Goal: Task Accomplishment & Management: Use online tool/utility

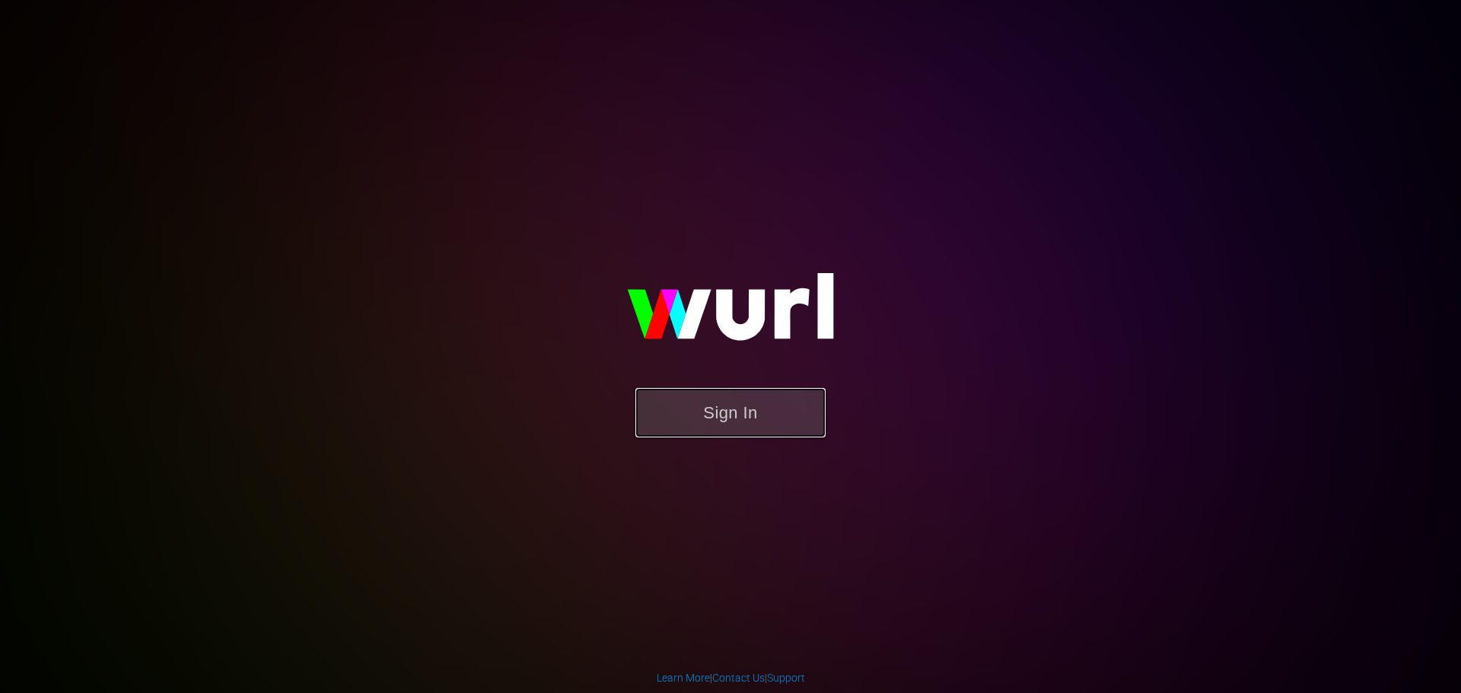
click at [750, 412] on button "Sign In" at bounding box center [730, 412] width 190 height 49
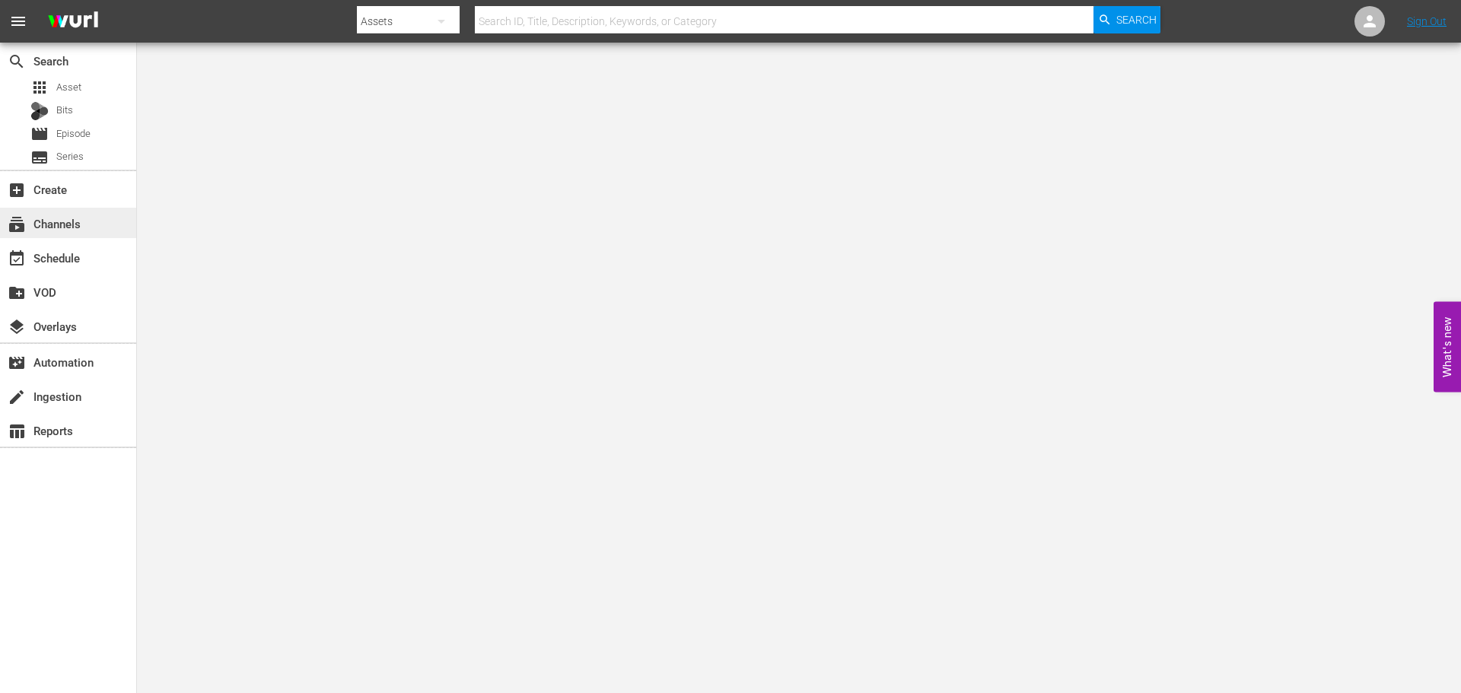
click at [110, 236] on div "subscriptions Channels" at bounding box center [68, 223] width 136 height 30
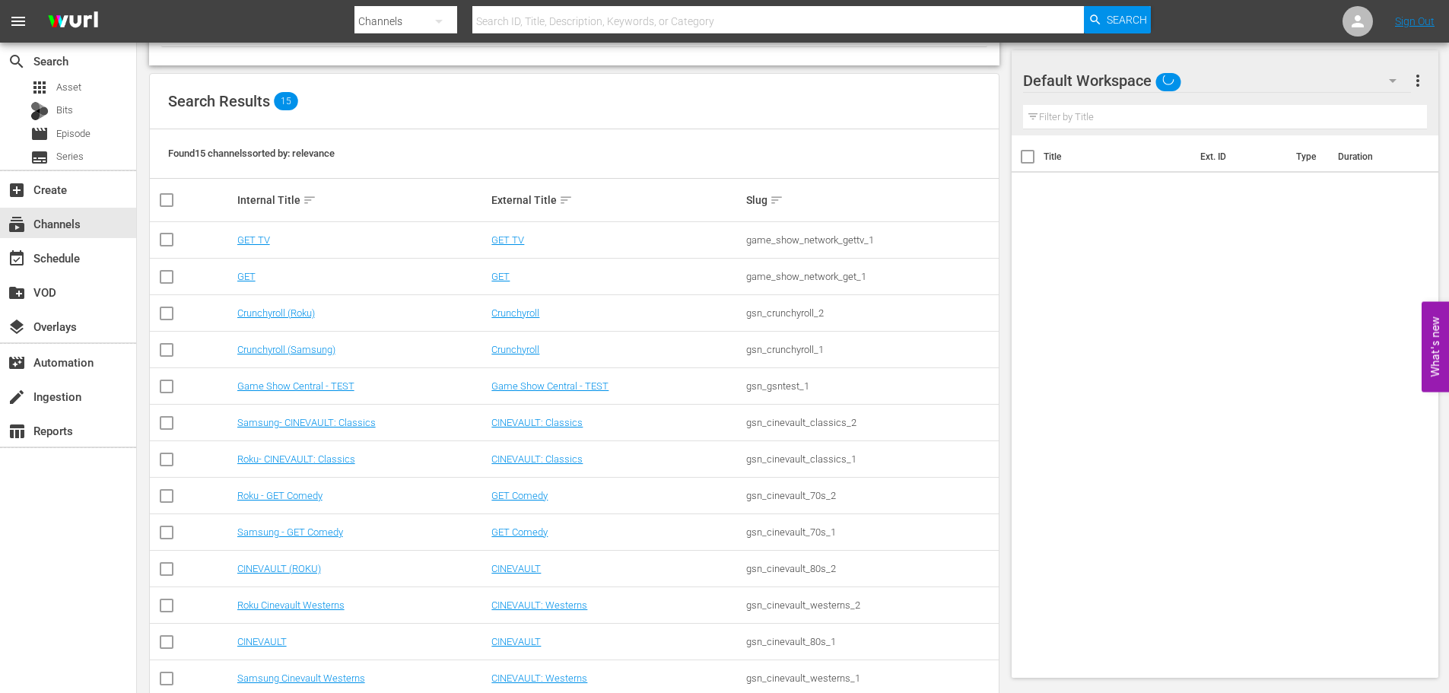
scroll to position [235, 0]
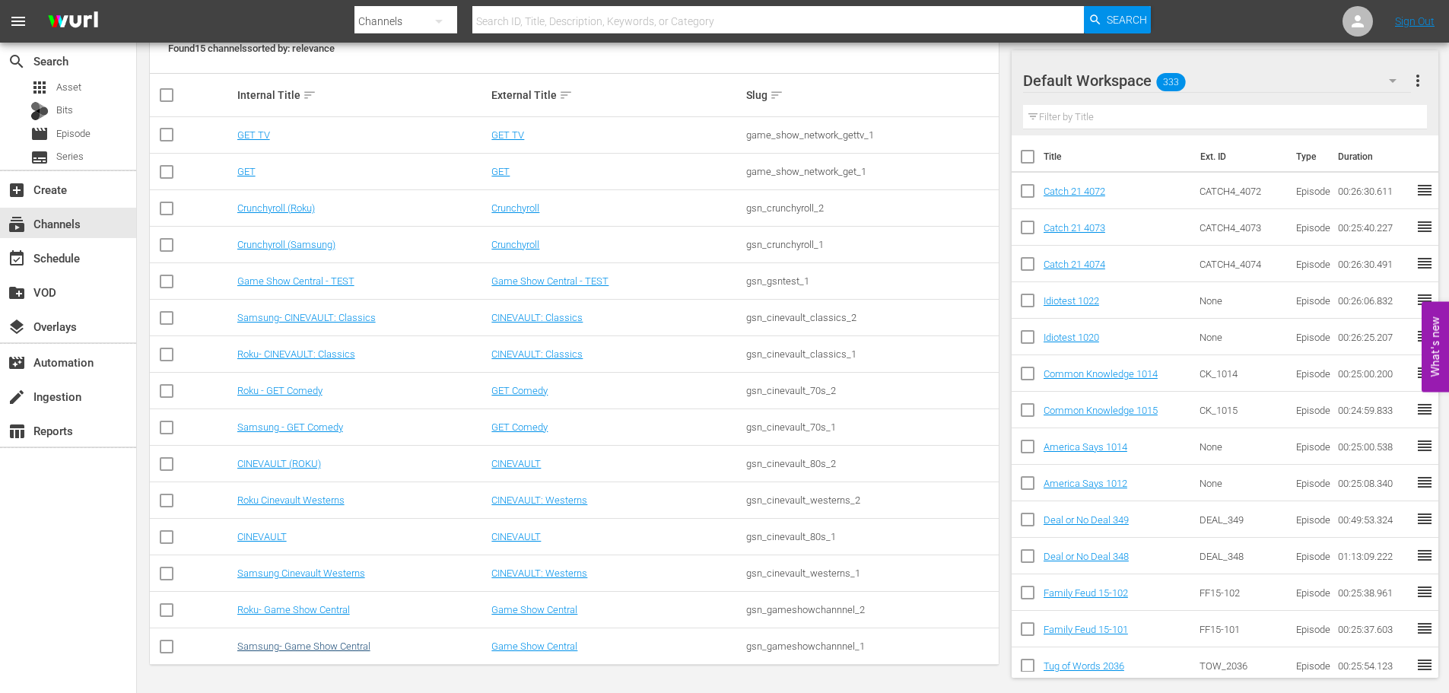
click at [358, 638] on td "Samsung- Game Show Central" at bounding box center [362, 646] width 255 height 37
click at [356, 647] on link "Samsung- Game Show Central" at bounding box center [303, 646] width 133 height 11
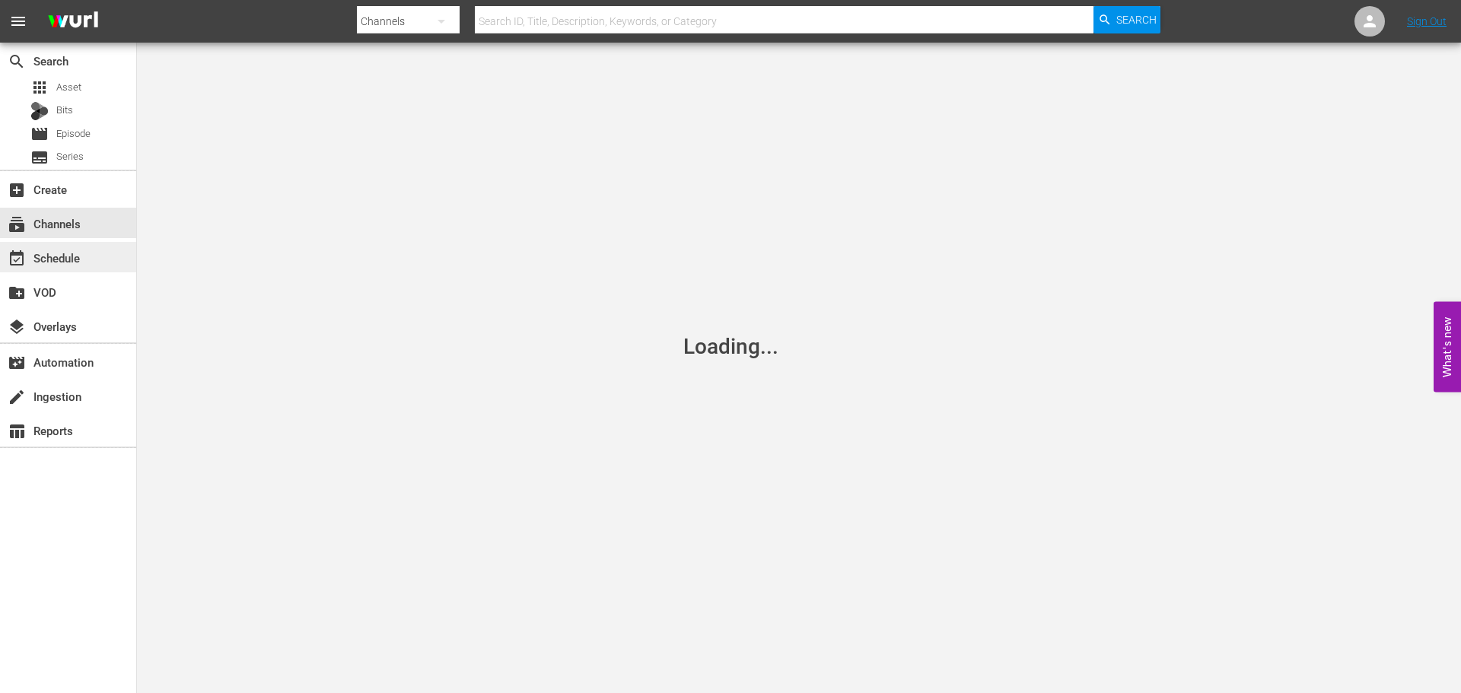
click at [71, 262] on div "event_available Schedule" at bounding box center [42, 256] width 85 height 14
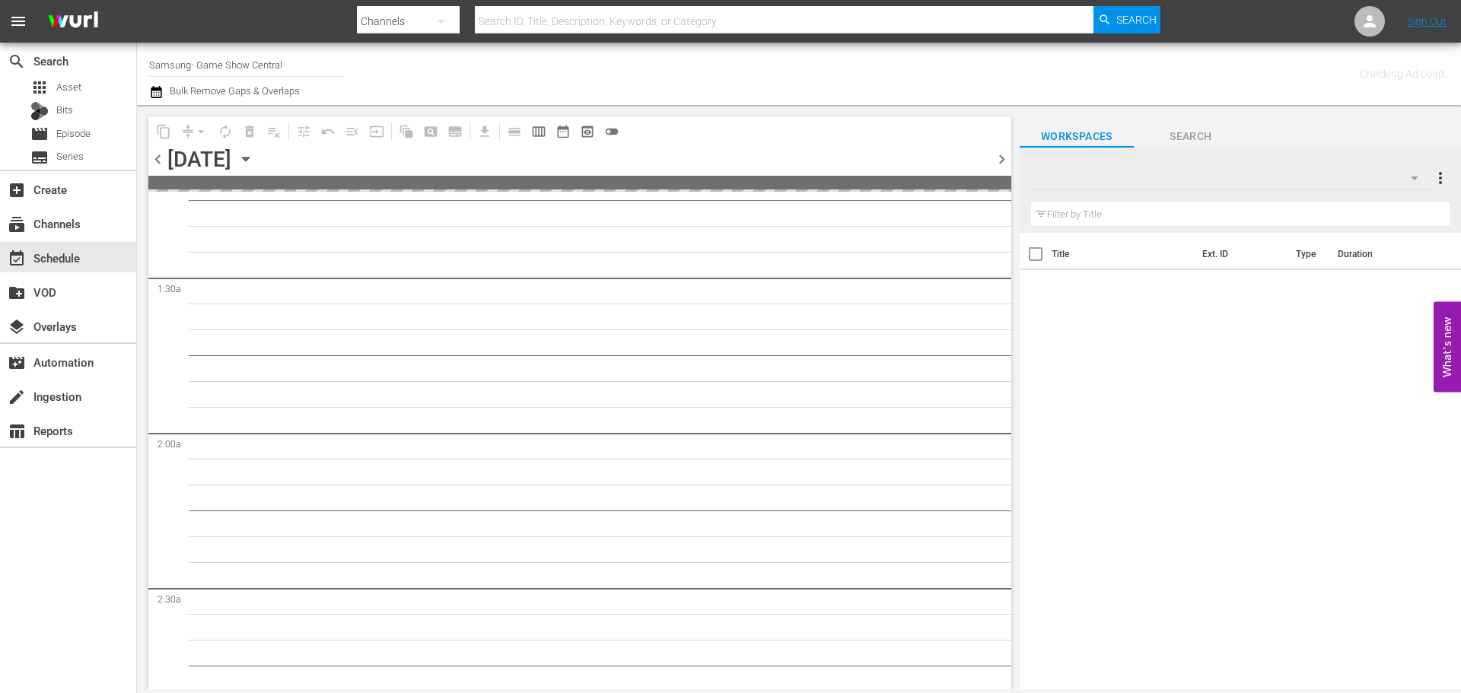
scroll to position [761, 0]
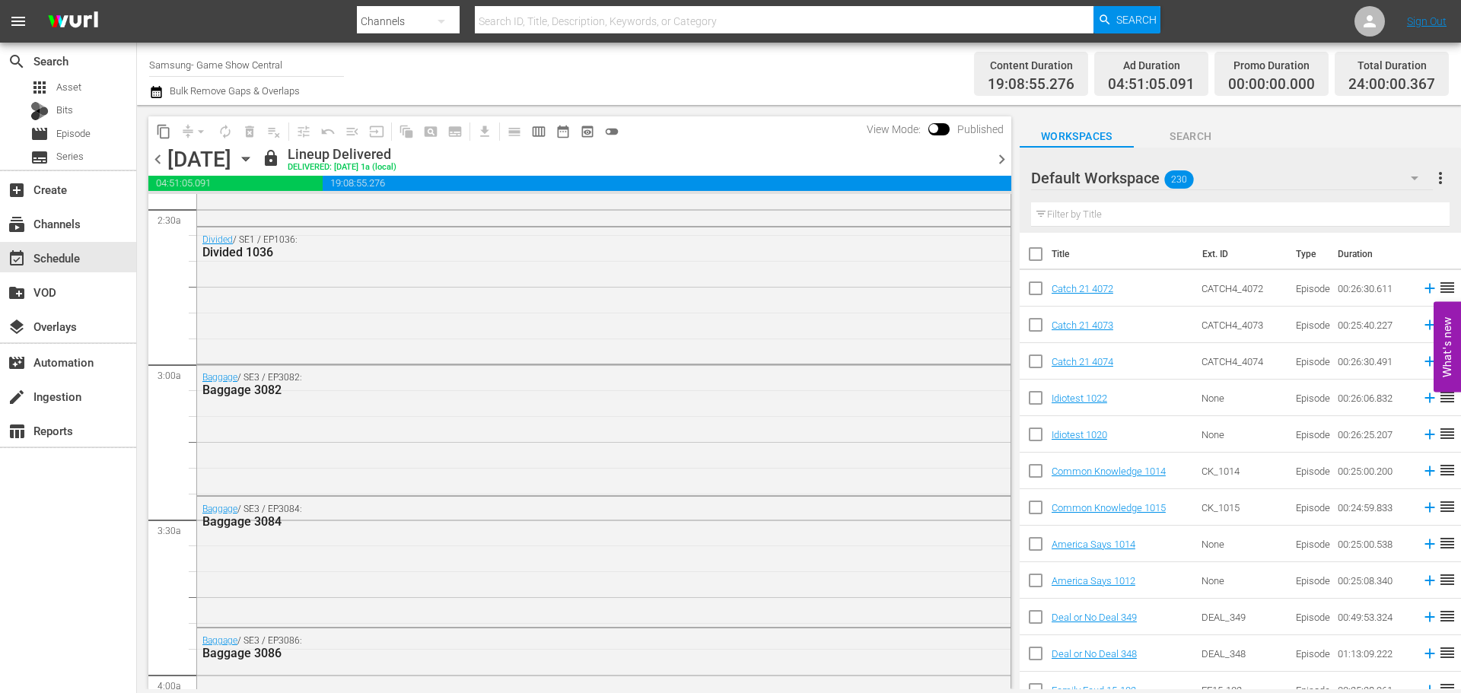
click at [254, 163] on icon "button" at bounding box center [245, 159] width 17 height 17
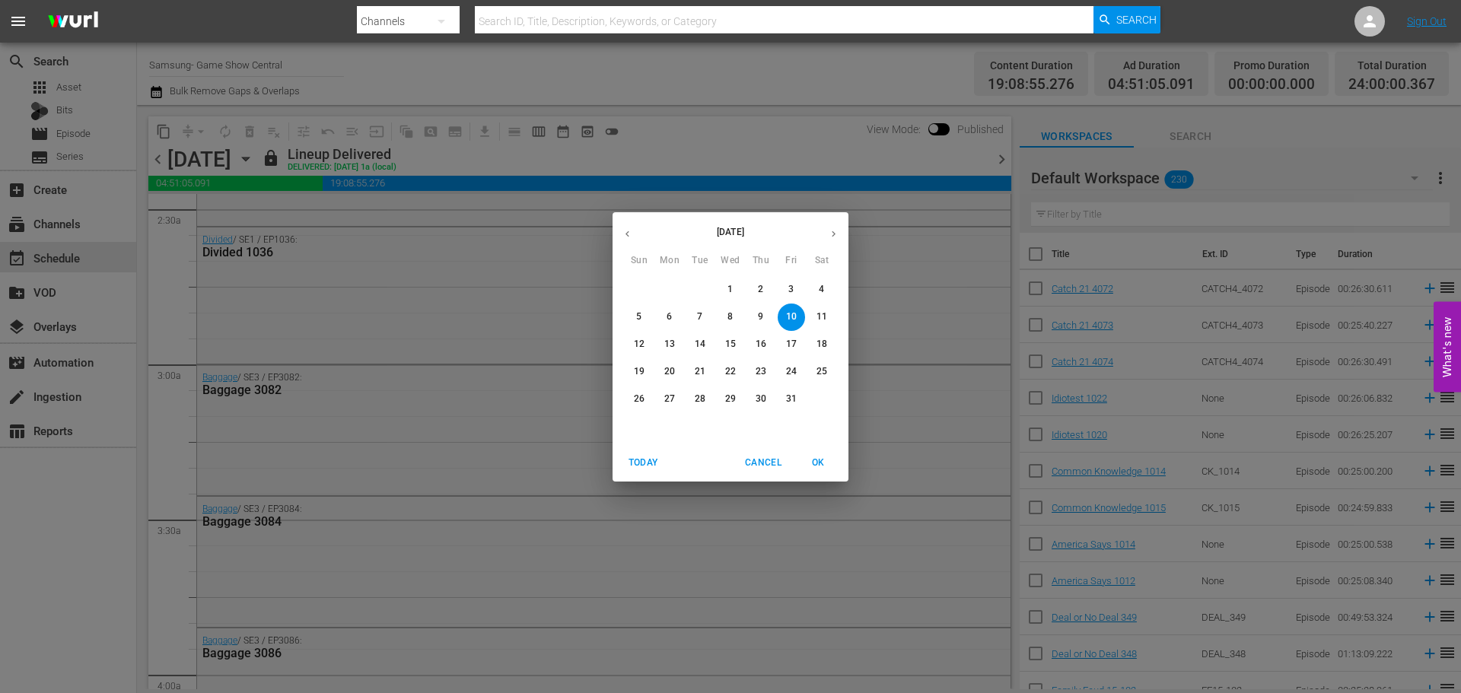
click at [690, 343] on span "14" at bounding box center [699, 344] width 27 height 13
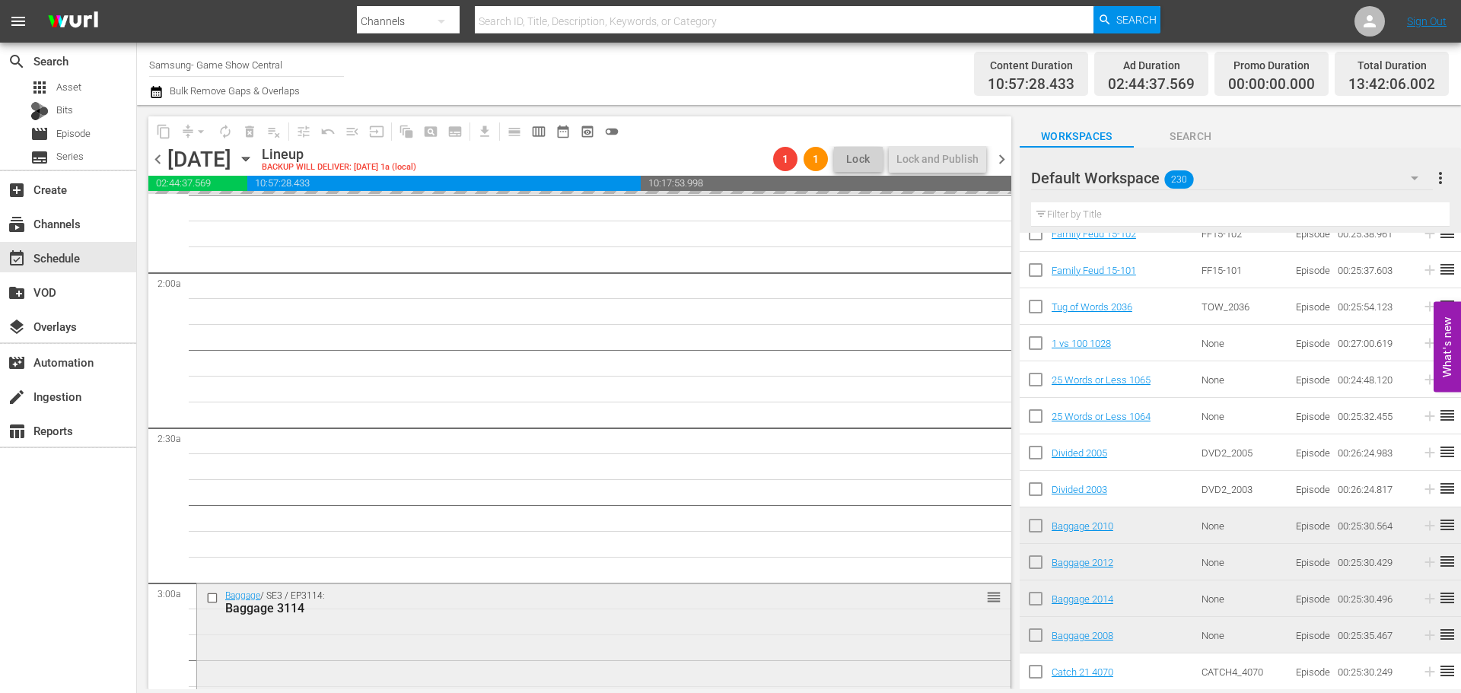
scroll to position [544, 0]
click at [258, 169] on div "Tuesday, October 14th October 14th" at bounding box center [212, 159] width 91 height 25
click at [254, 164] on icon "button" at bounding box center [245, 159] width 17 height 17
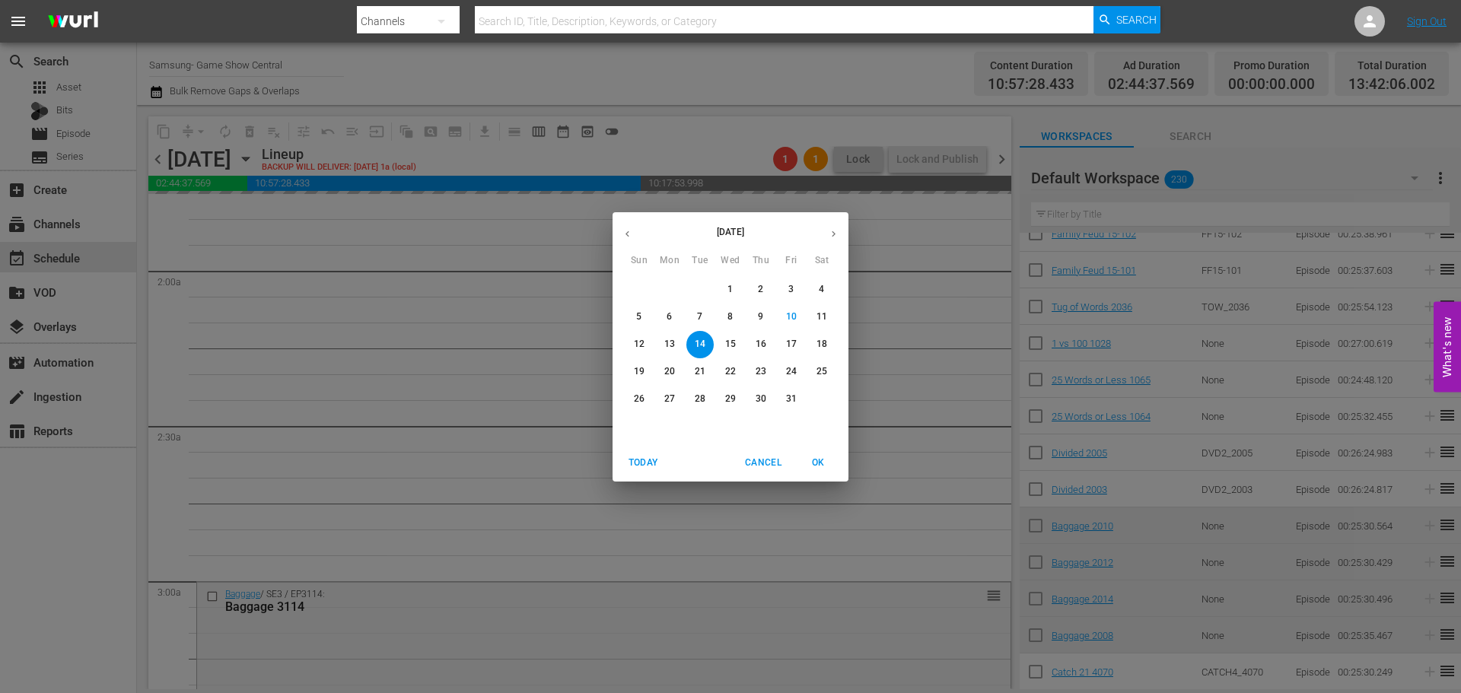
click at [713, 370] on span "21" at bounding box center [699, 371] width 27 height 13
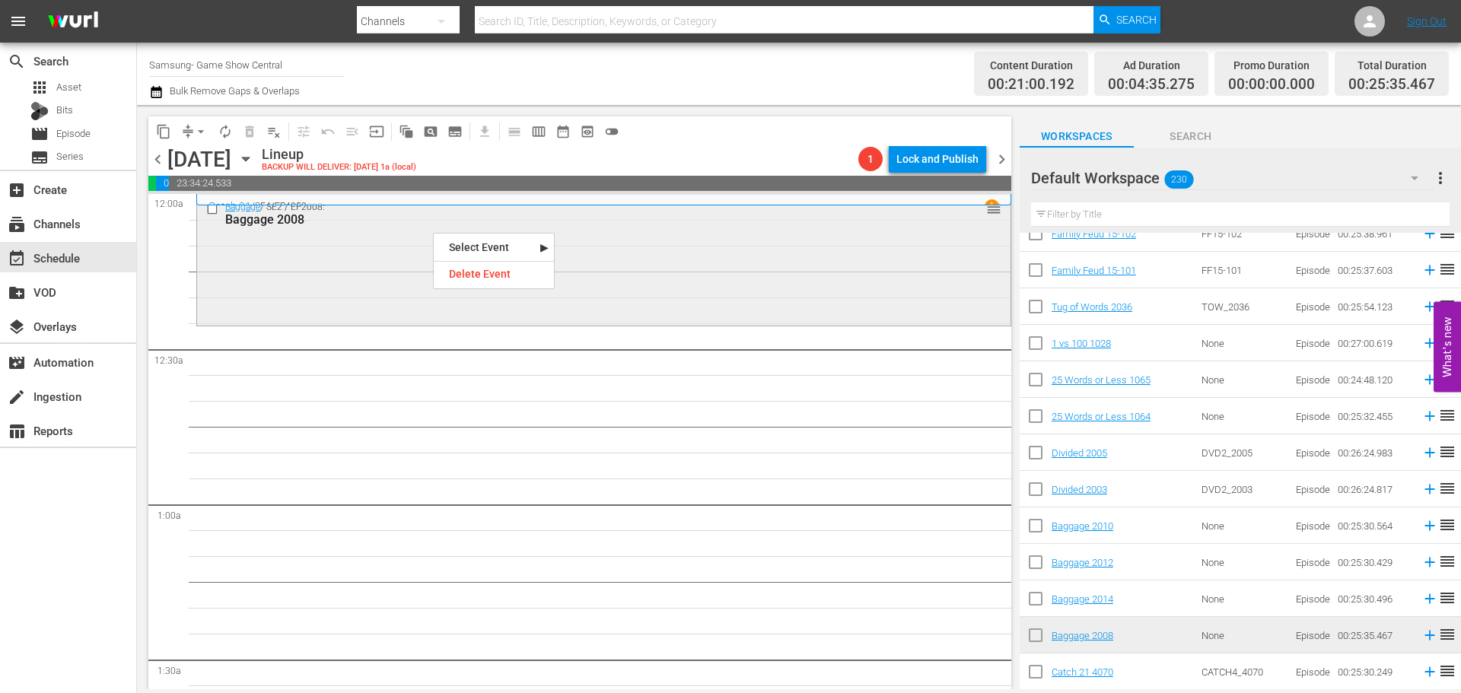
click at [297, 268] on div "Baggage / SE2 / EP2008: Baggage 2008 reorder" at bounding box center [603, 259] width 813 height 128
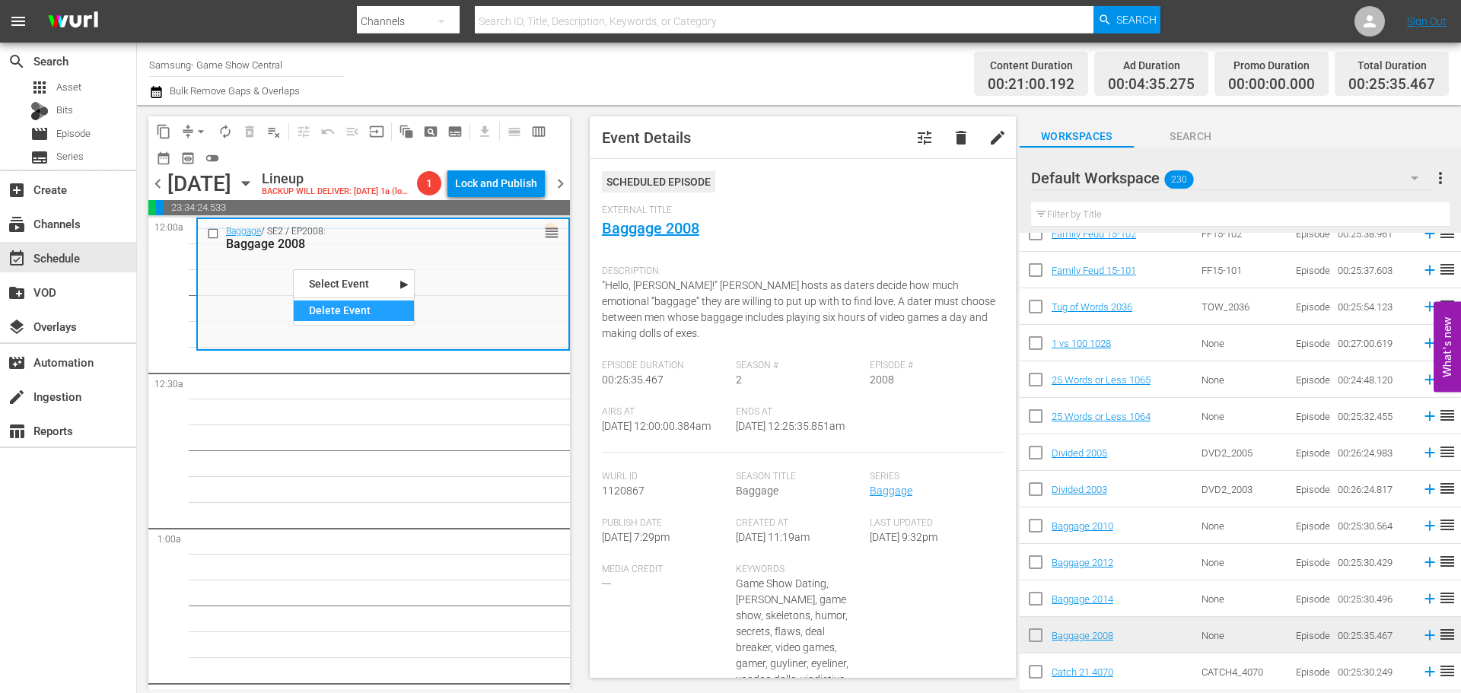
click at [386, 320] on div "Delete Event" at bounding box center [354, 310] width 120 height 21
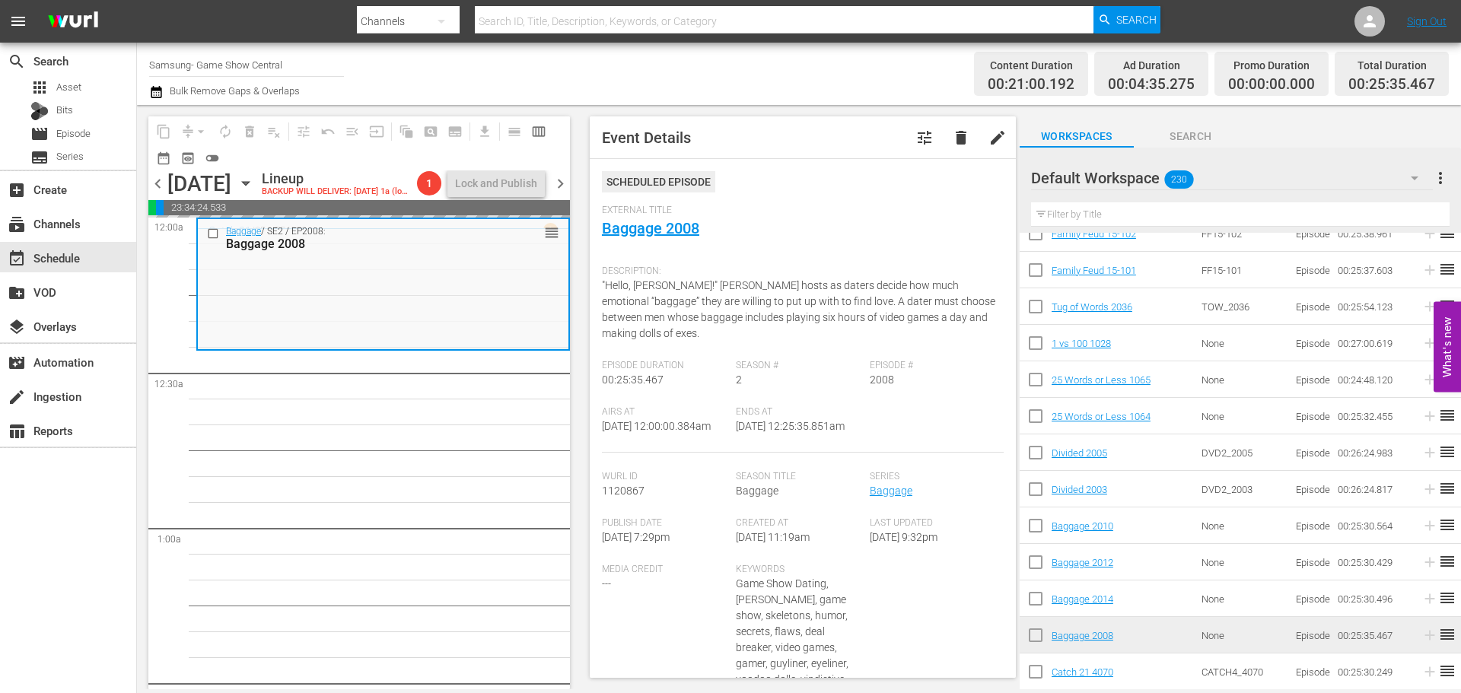
click at [399, 174] on div "chevron_left Tuesday, October 21st October 21st Lineup BACKUP WILL DELIVER: 10/…" at bounding box center [358, 185] width 421 height 30
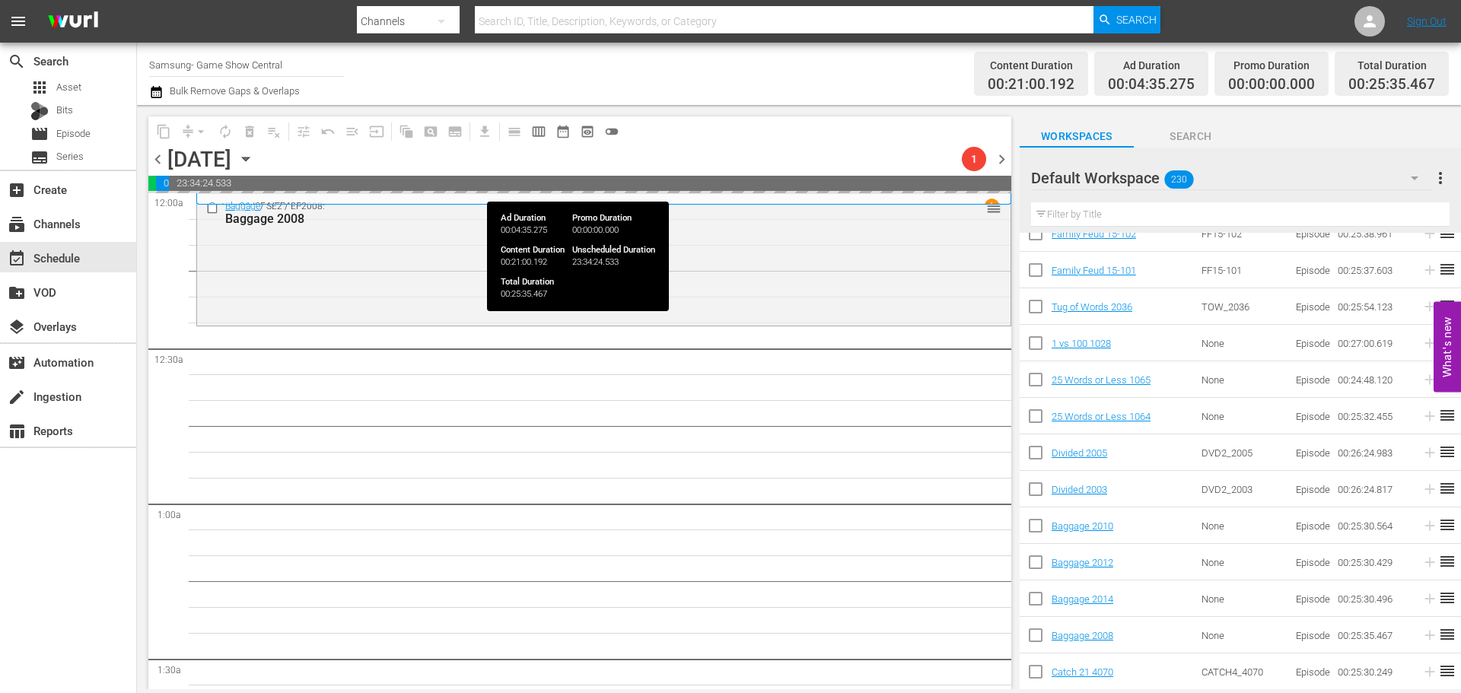
click at [395, 177] on span "23:34:24.533" at bounding box center [590, 183] width 842 height 15
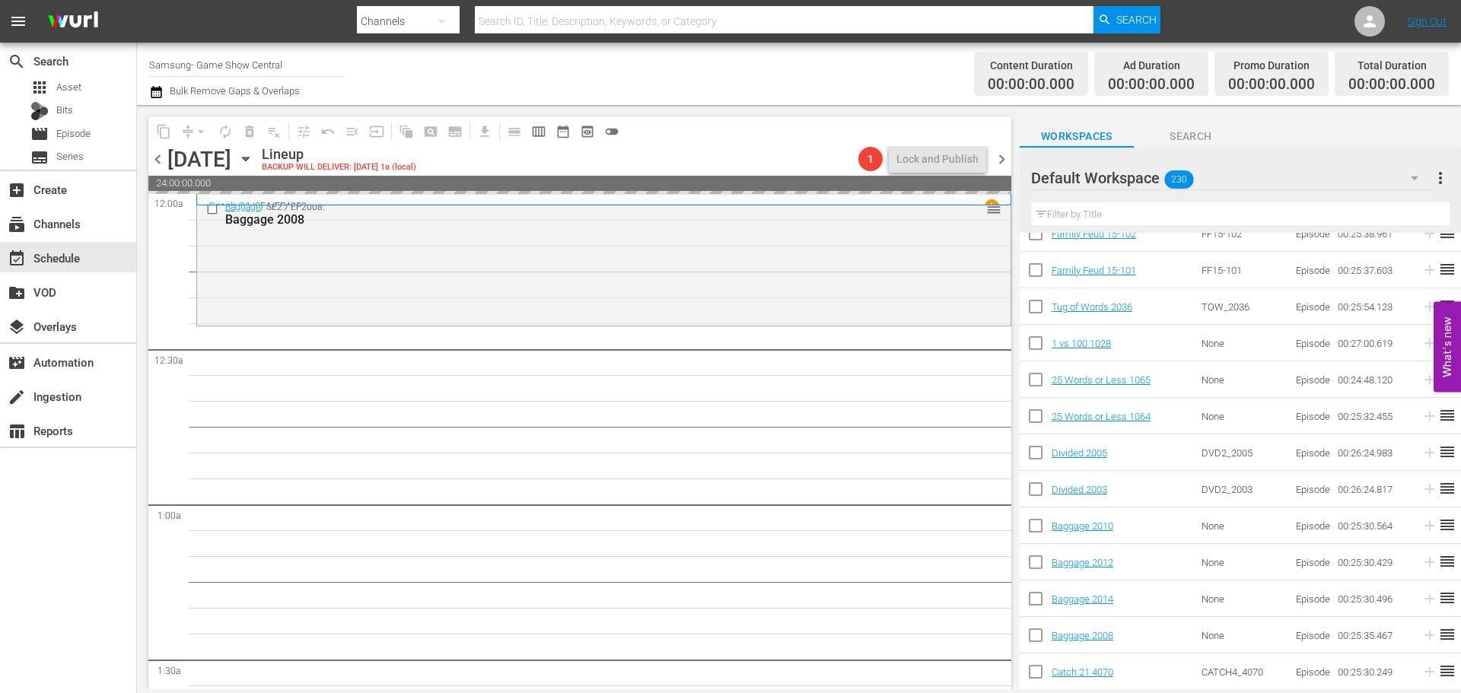
click at [258, 169] on div "Tuesday, October 21st October 21st" at bounding box center [212, 159] width 91 height 25
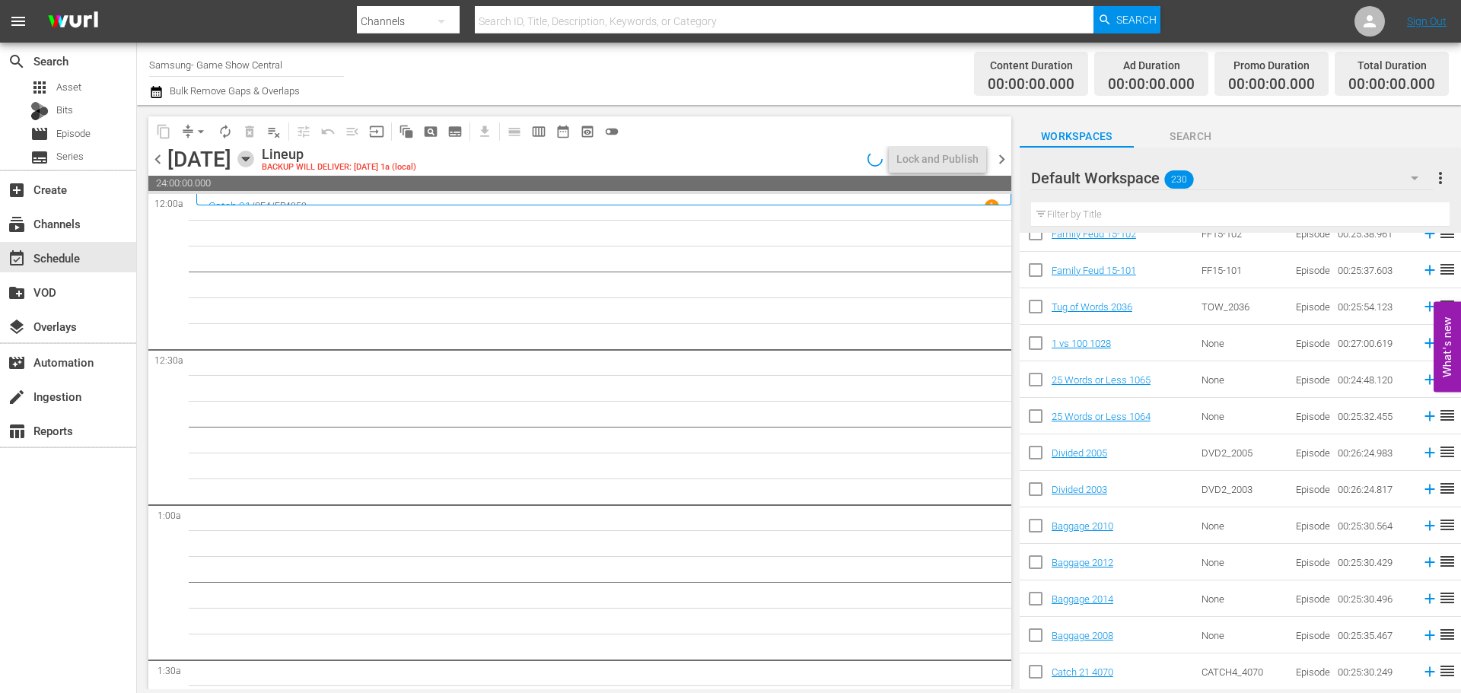
click at [254, 161] on icon "button" at bounding box center [245, 159] width 17 height 17
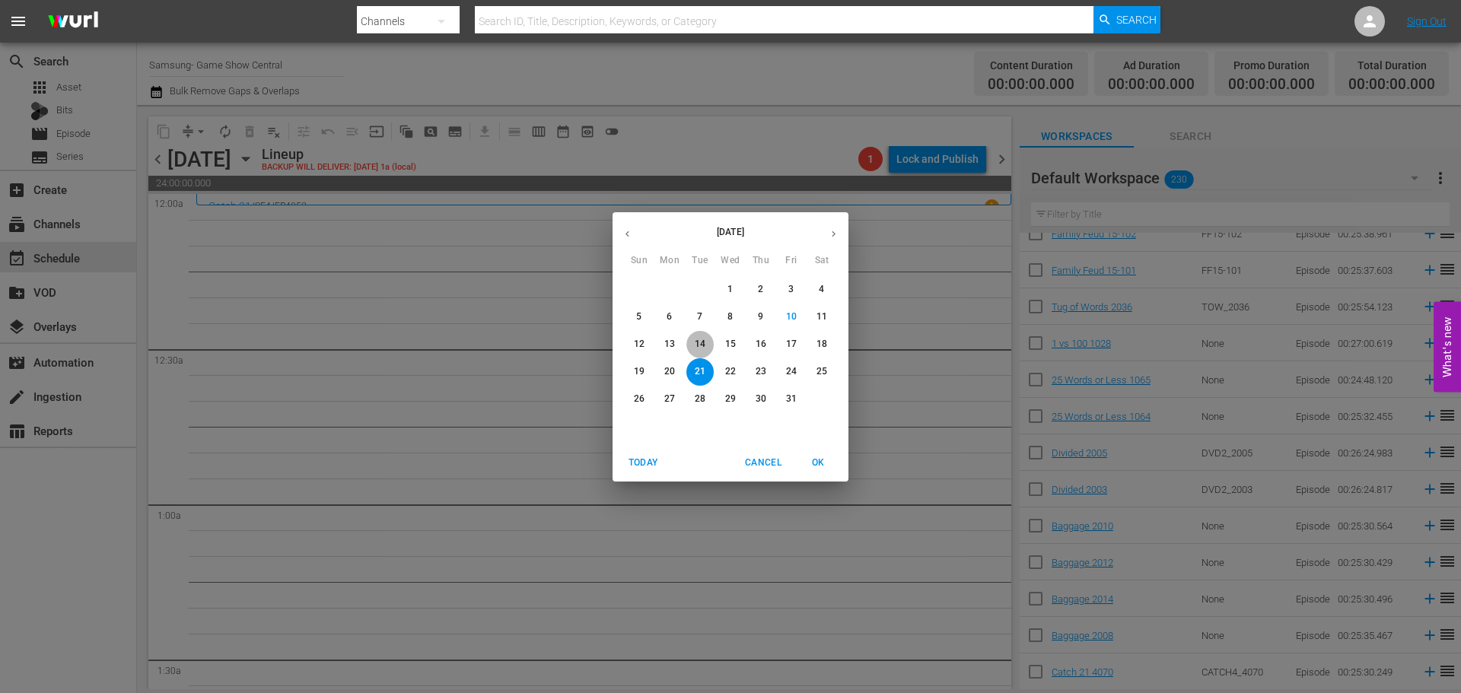
click at [703, 336] on button "14" at bounding box center [699, 344] width 27 height 27
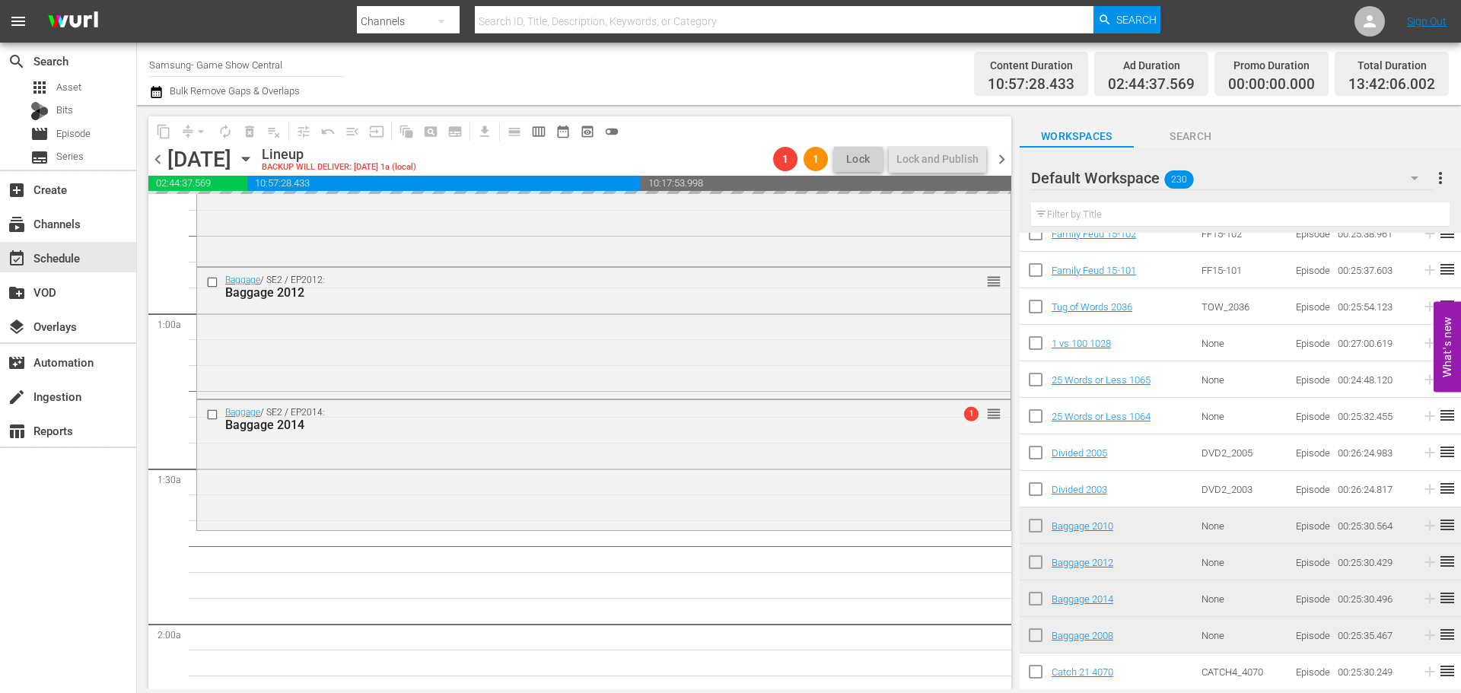
scroll to position [380, 0]
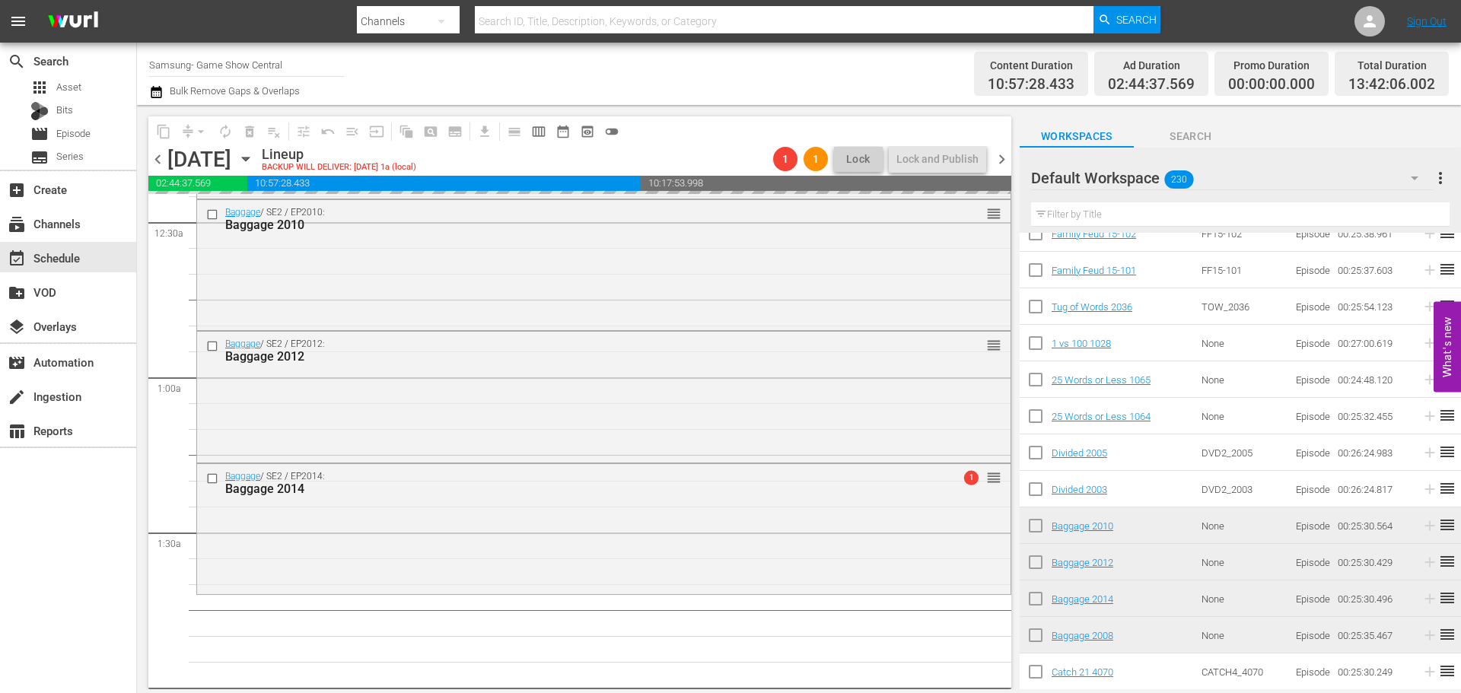
scroll to position [152, 0]
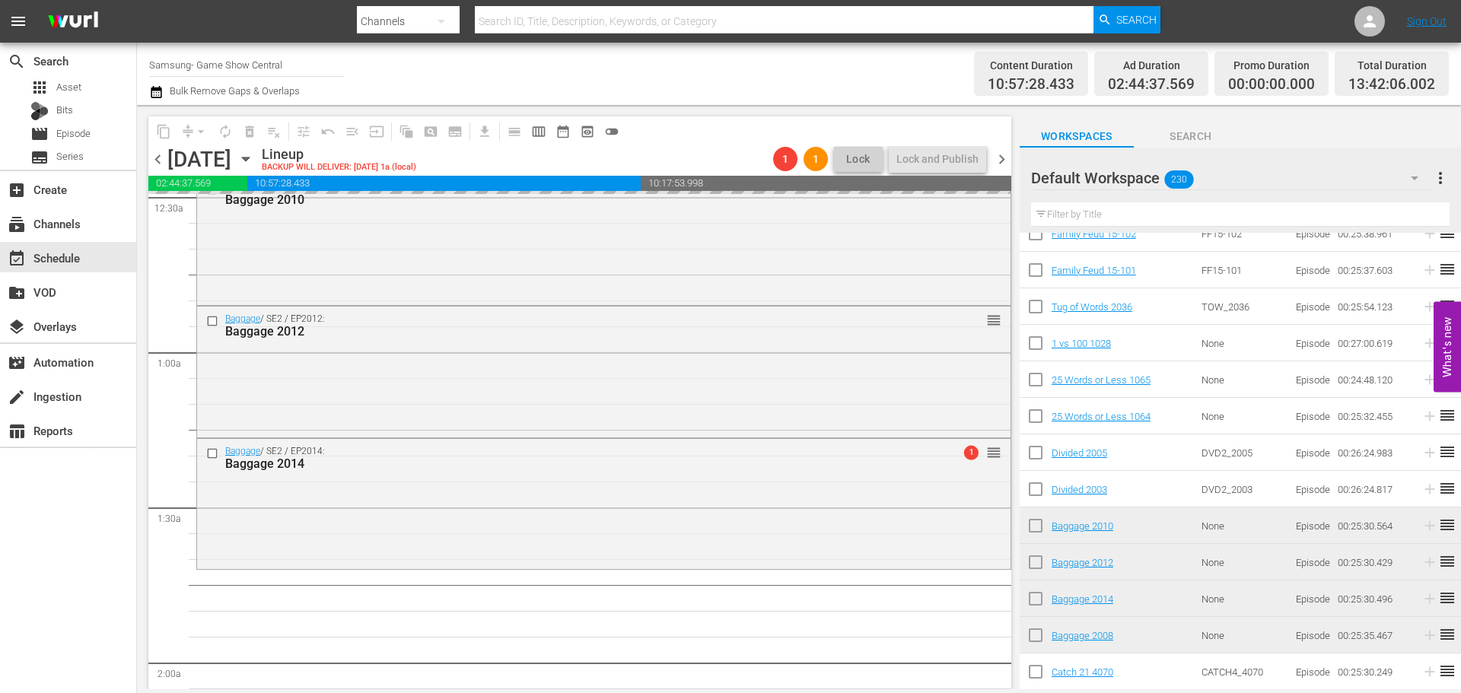
click at [594, 462] on div "Baggage 2014" at bounding box center [575, 463] width 701 height 14
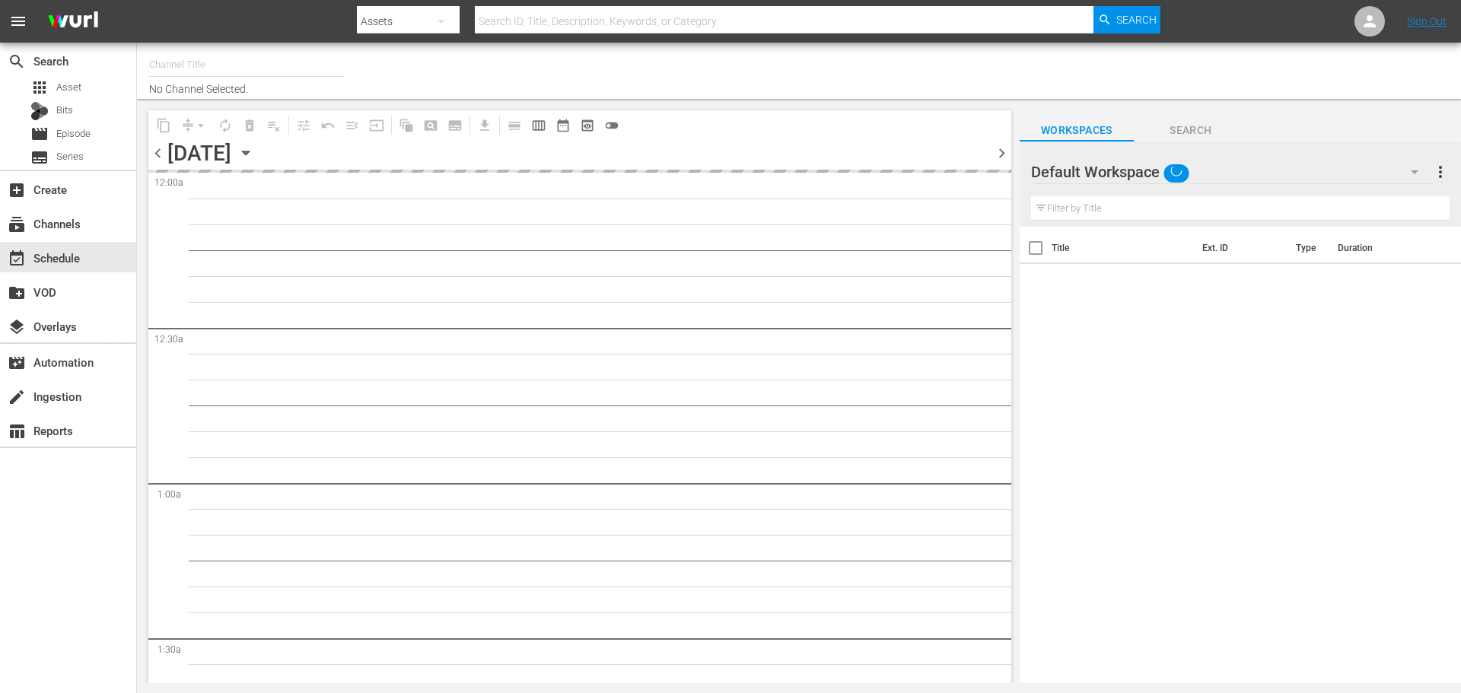
type input "Samsung- Game Show Central (416)"
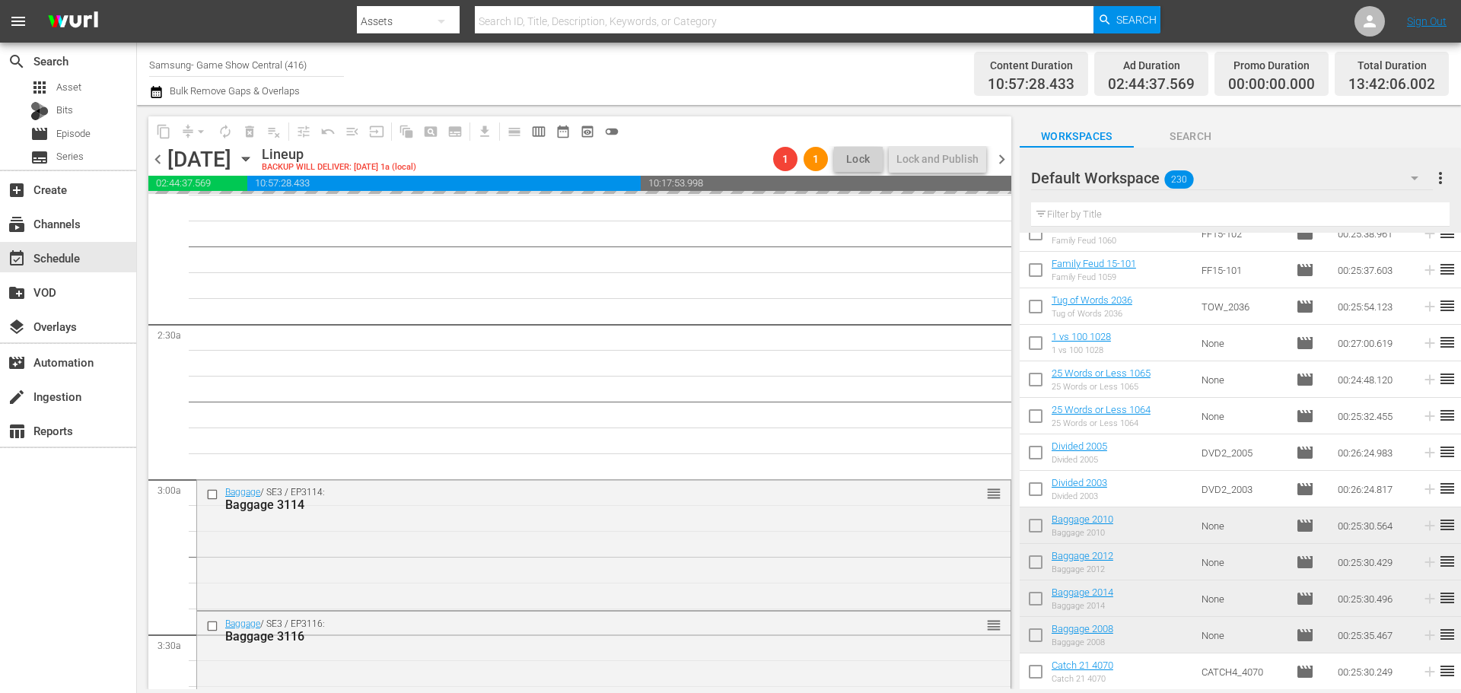
scroll to position [685, 0]
